Goal: Transaction & Acquisition: Obtain resource

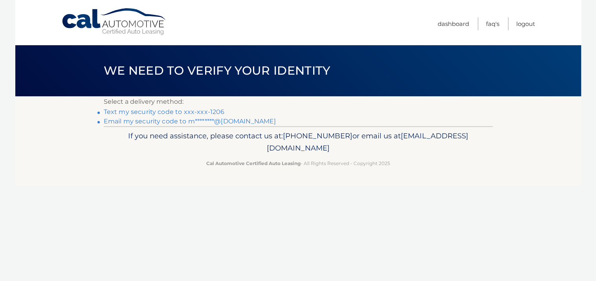
click at [167, 111] on link "Text my security code to xxx-xxx-1206" at bounding box center [164, 111] width 121 height 7
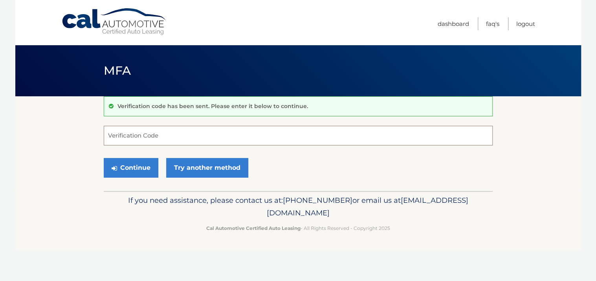
click at [149, 136] on input "Verification Code" at bounding box center [298, 136] width 389 height 20
type input "431981"
click at [136, 169] on button "Continue" at bounding box center [131, 168] width 55 height 20
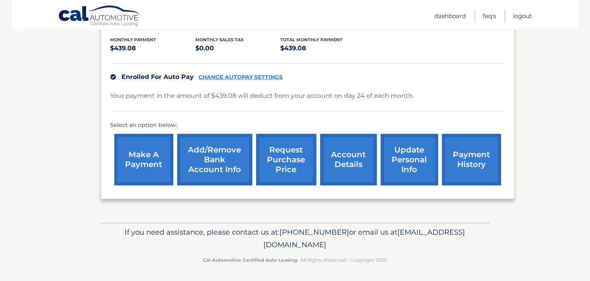
scroll to position [136, 0]
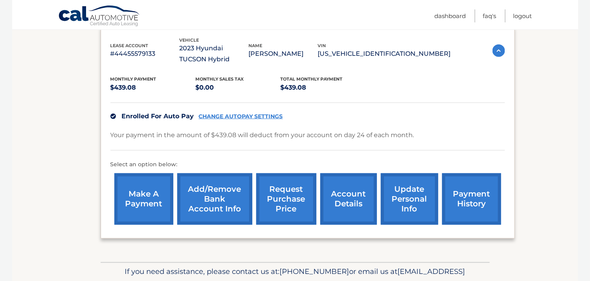
click at [344, 193] on link "account details" at bounding box center [348, 199] width 57 height 52
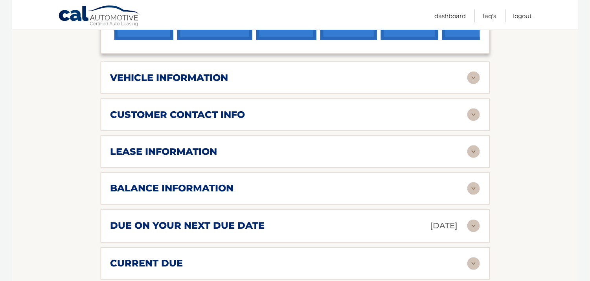
scroll to position [354, 0]
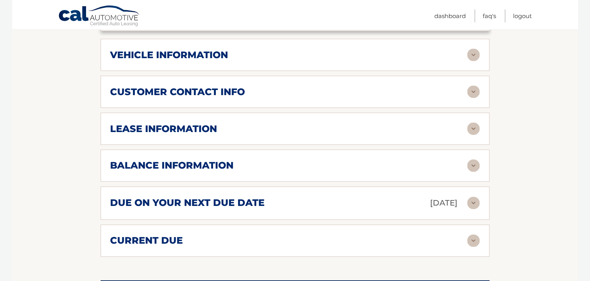
click at [476, 127] on img at bounding box center [473, 129] width 13 height 13
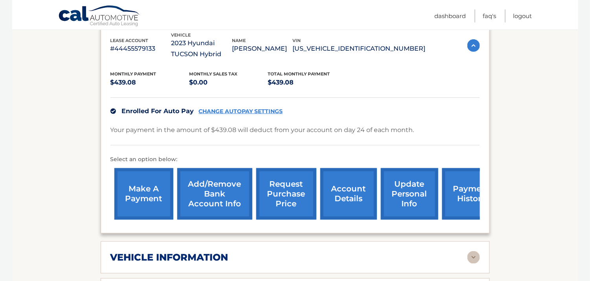
scroll to position [197, 0]
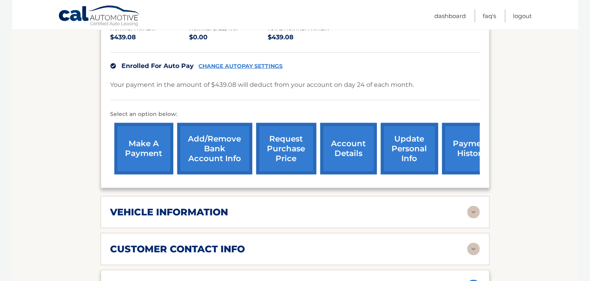
click at [291, 144] on link "request purchase price" at bounding box center [286, 149] width 60 height 52
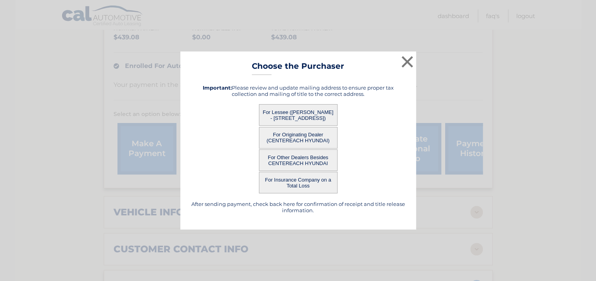
click at [293, 113] on button "For Lessee ([PERSON_NAME] - [STREET_ADDRESS])" at bounding box center [298, 115] width 79 height 22
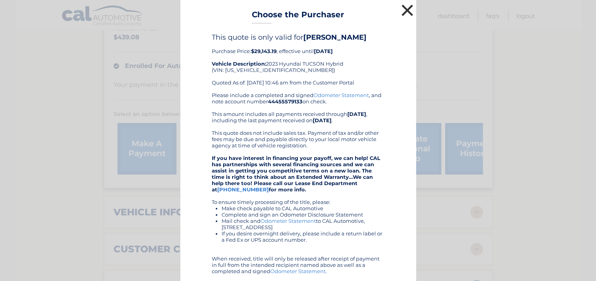
click at [403, 11] on button "×" at bounding box center [408, 10] width 16 height 16
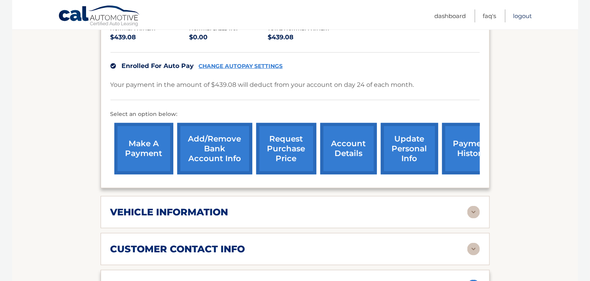
click at [521, 14] on link "Logout" at bounding box center [522, 15] width 19 height 13
